Goal: Check status: Check status

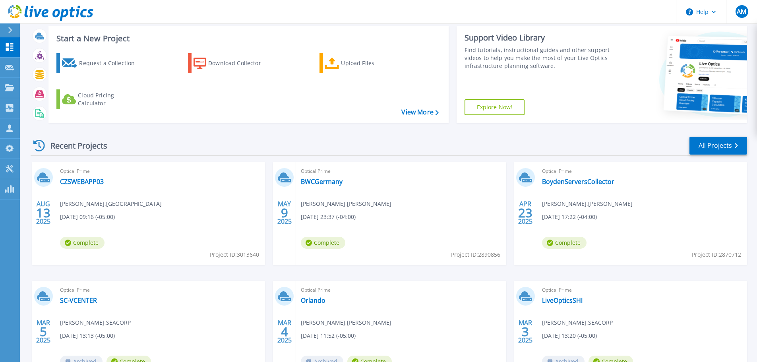
scroll to position [42, 0]
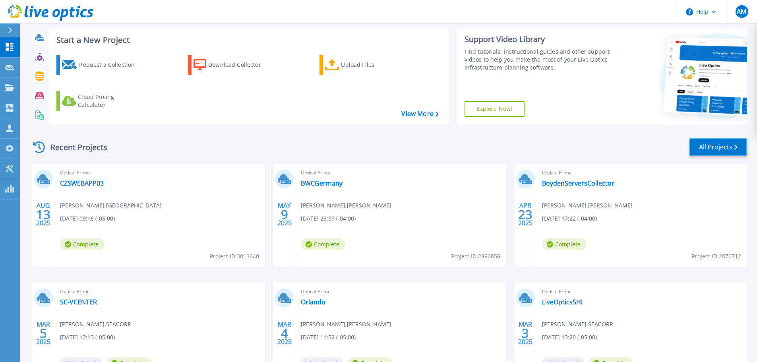
click at [720, 140] on link "All Projects" at bounding box center [719, 147] width 58 height 18
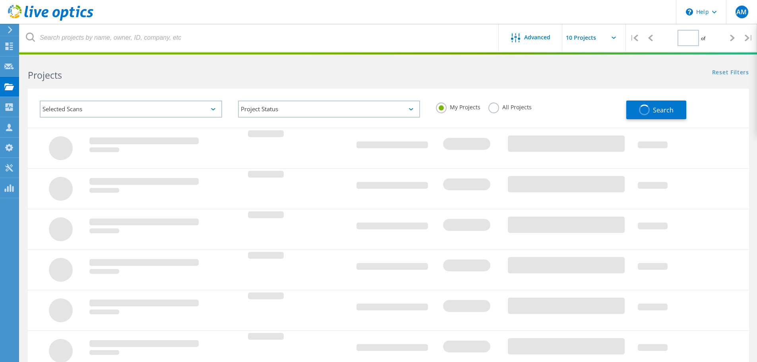
type input "1"
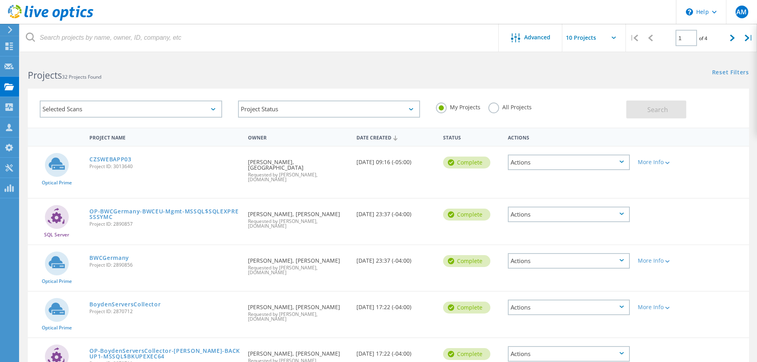
click at [276, 117] on div "Project Status In Progress Complete Published Anonymous Archived Error" at bounding box center [329, 109] width 198 height 33
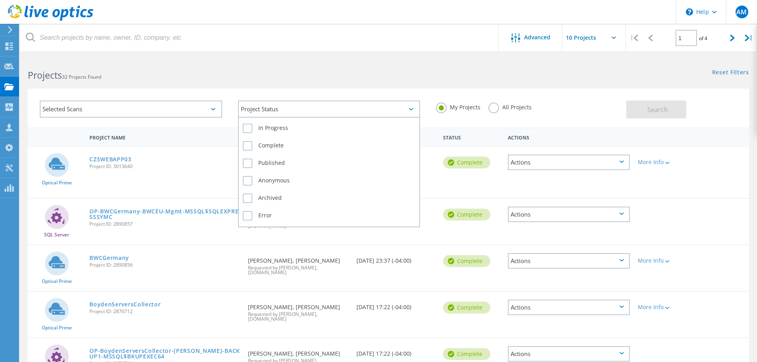
click at [277, 113] on div "Project Status" at bounding box center [329, 109] width 182 height 17
click at [258, 128] on label "In Progress" at bounding box center [329, 129] width 173 height 10
click at [0, 0] on input "In Progress" at bounding box center [0, 0] width 0 height 0
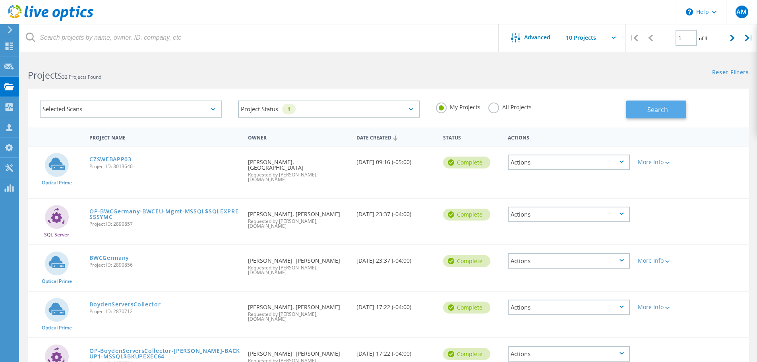
drag, startPoint x: 691, startPoint y: 98, endPoint x: 674, endPoint y: 105, distance: 18.5
click at [690, 101] on div "Search" at bounding box center [685, 106] width 119 height 26
click at [666, 107] on span "Search" at bounding box center [658, 109] width 21 height 9
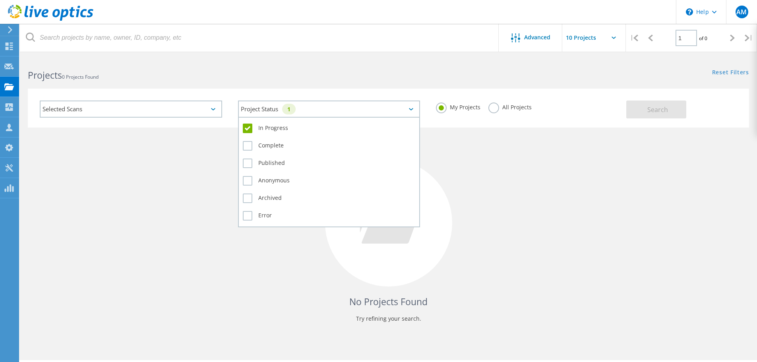
click at [295, 106] on div "1" at bounding box center [289, 109] width 14 height 11
click at [248, 132] on label "In Progress" at bounding box center [329, 129] width 173 height 10
click at [0, 0] on input "In Progress" at bounding box center [0, 0] width 0 height 0
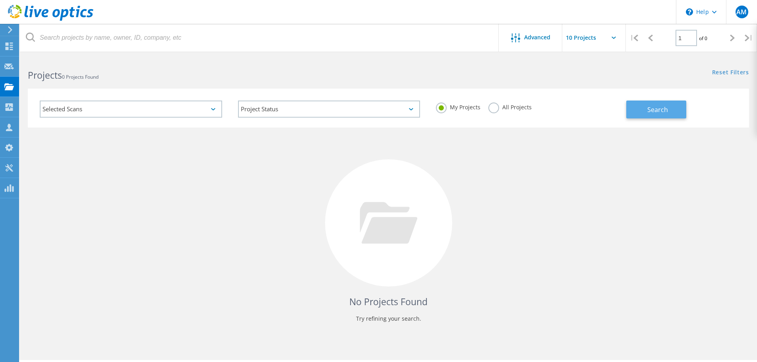
click at [650, 109] on span "Search" at bounding box center [658, 109] width 21 height 9
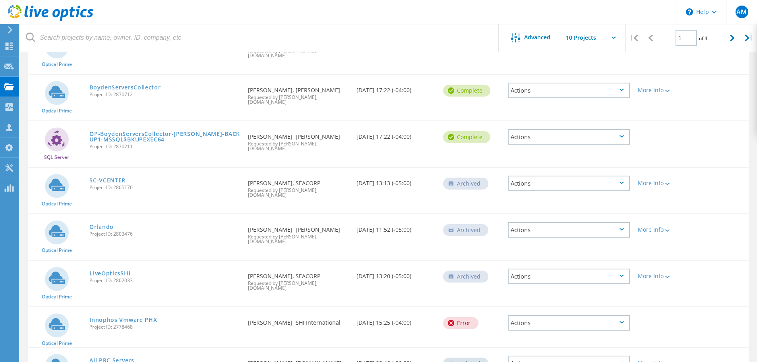
scroll to position [231, 0]
